Goal: Information Seeking & Learning: Learn about a topic

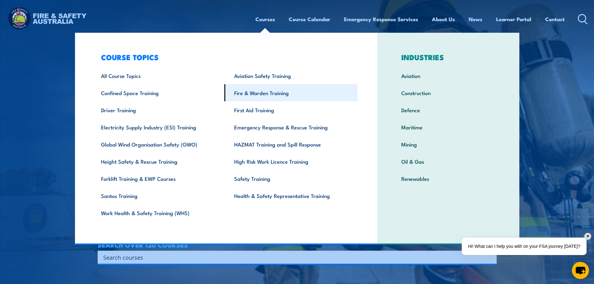
click at [273, 96] on link "Fire & Warden Training" at bounding box center [290, 92] width 133 height 17
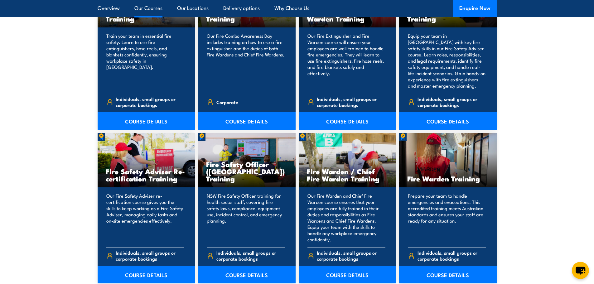
scroll to position [748, 0]
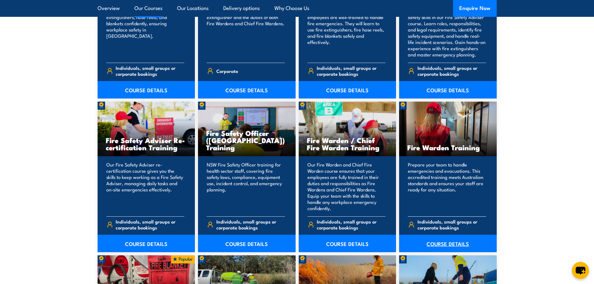
click at [452, 245] on link "COURSE DETAILS" at bounding box center [448, 243] width 98 height 17
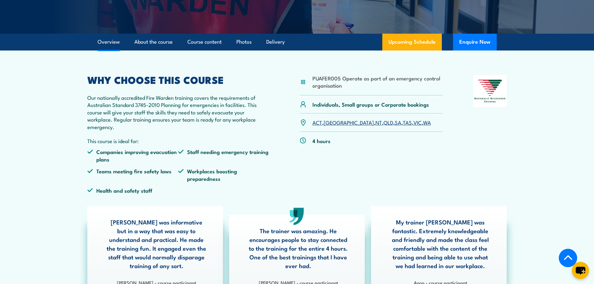
scroll to position [156, 0]
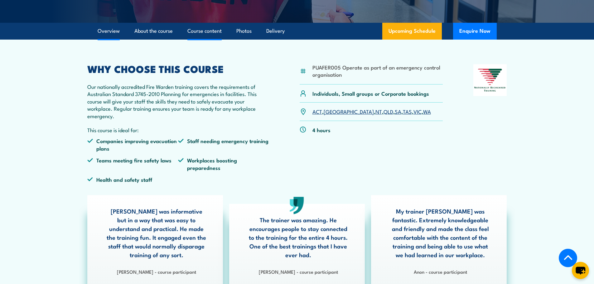
click at [214, 33] on link "Course content" at bounding box center [204, 31] width 34 height 17
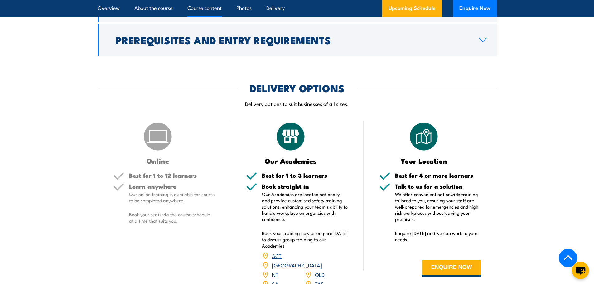
scroll to position [649, 0]
